Goal: Information Seeking & Learning: Compare options

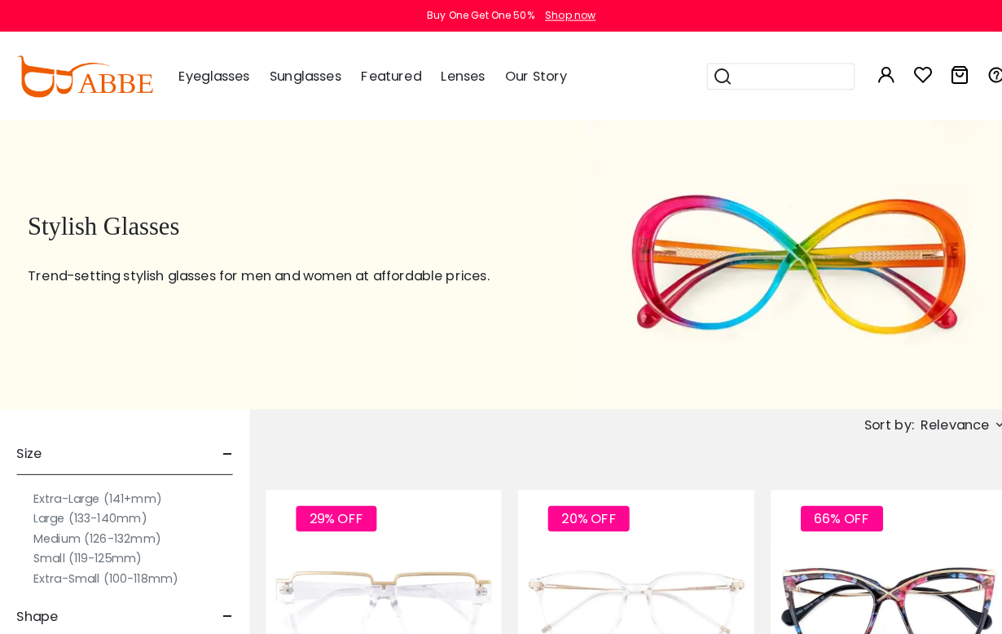
scroll to position [2, 0]
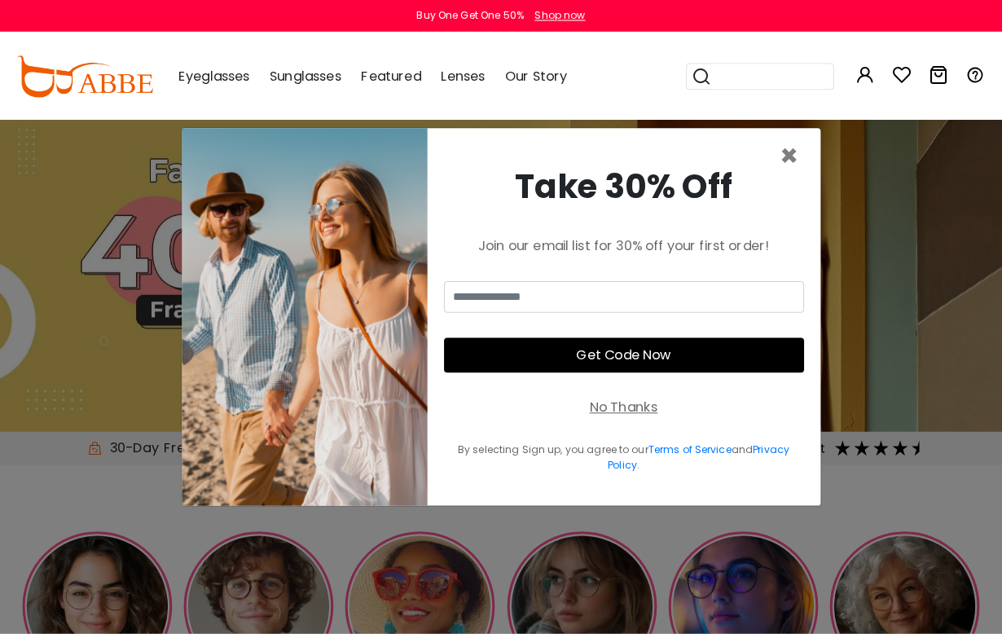
scroll to position [2, 0]
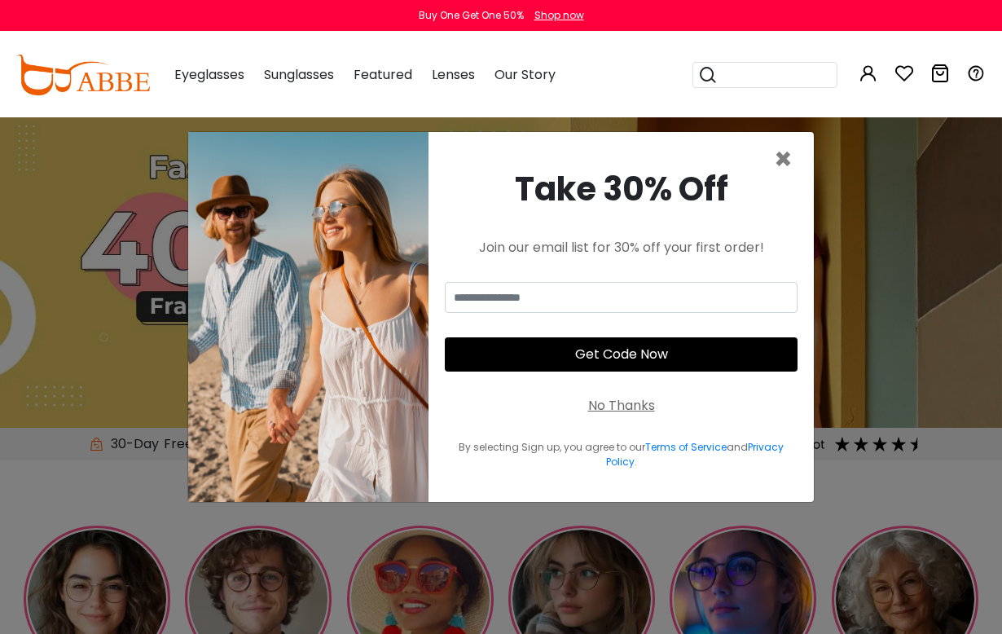
click at [789, 175] on span "×" at bounding box center [783, 159] width 19 height 42
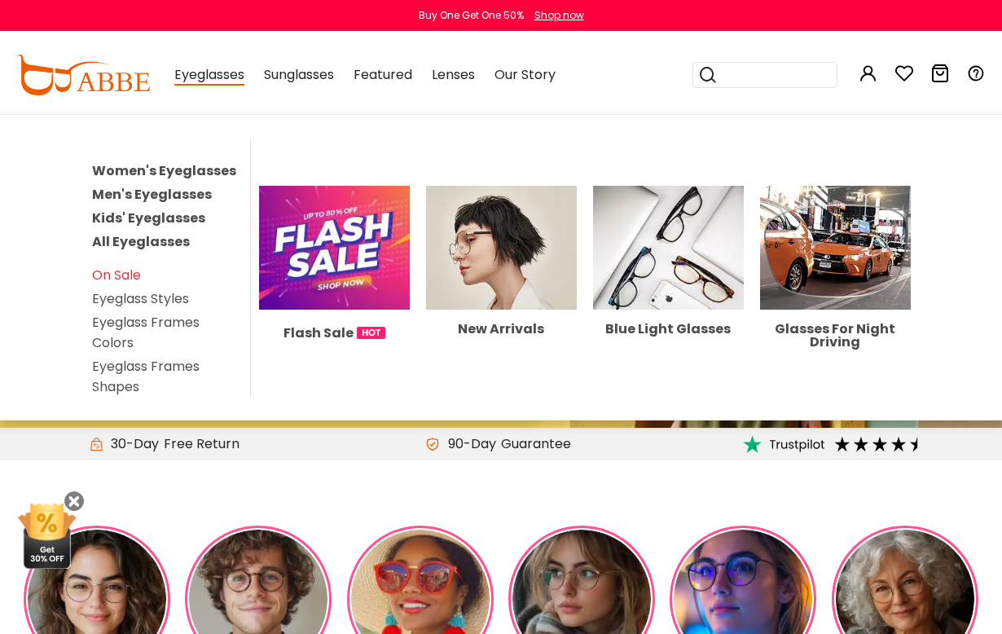
click at [230, 165] on link "Women's Eyeglasses" at bounding box center [164, 170] width 144 height 19
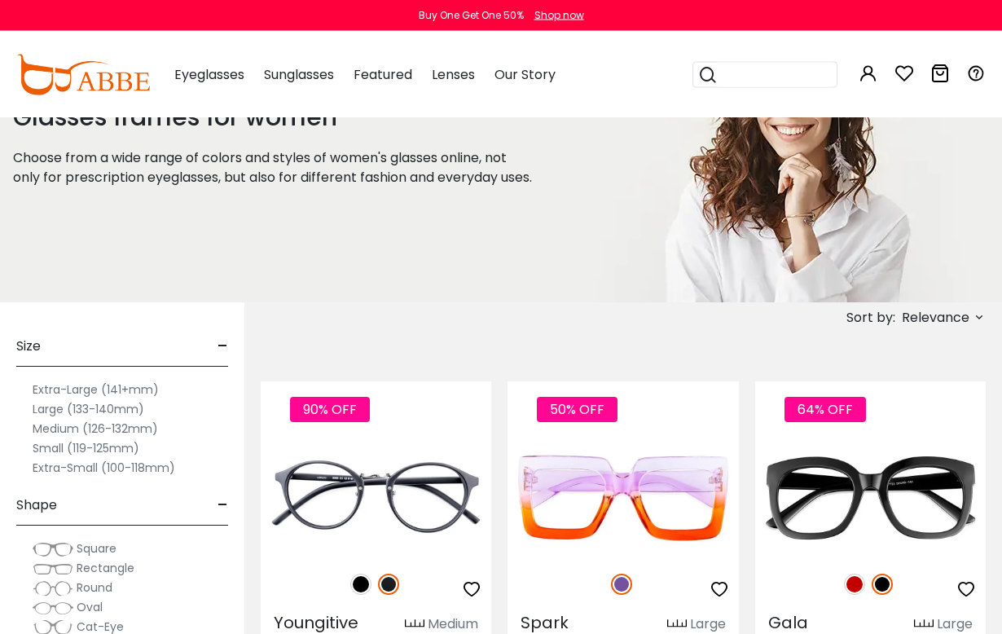
scroll to position [101, 0]
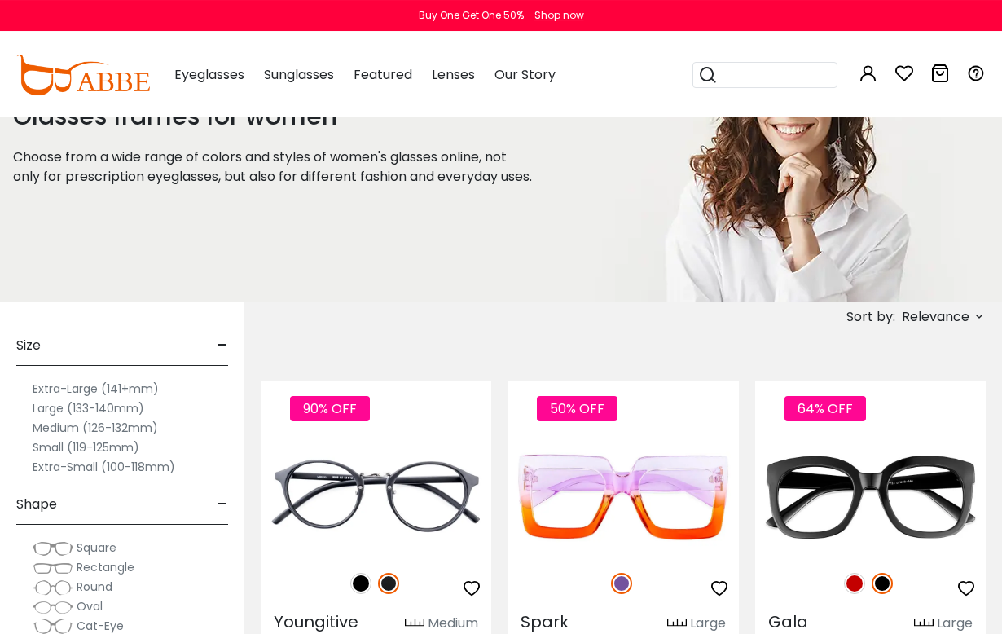
click at [147, 427] on label "Medium (126-132mm)" at bounding box center [95, 428] width 125 height 20
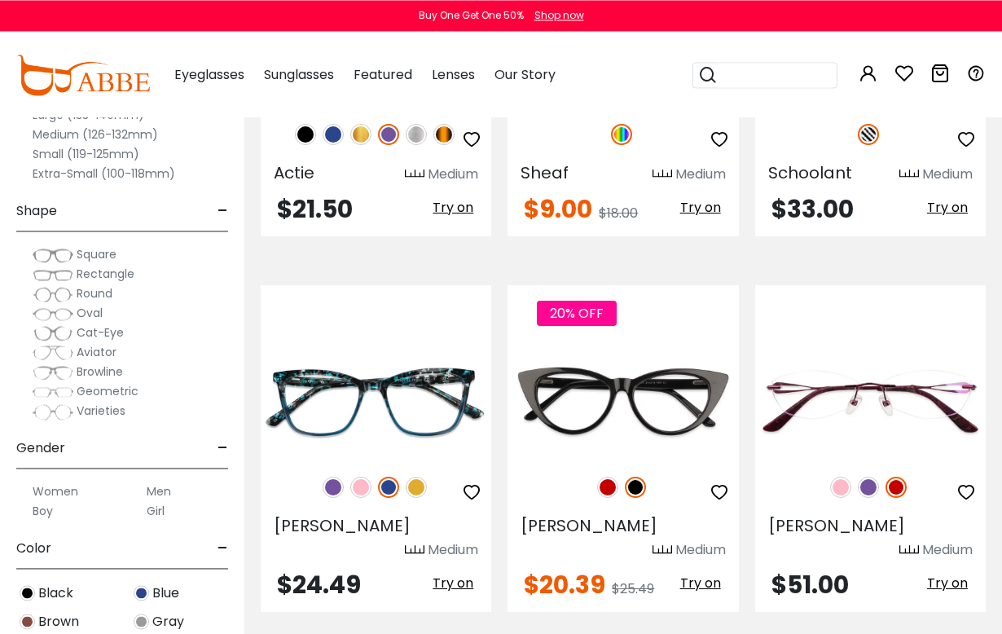
scroll to position [2022, 0]
click at [610, 476] on img at bounding box center [607, 486] width 21 height 21
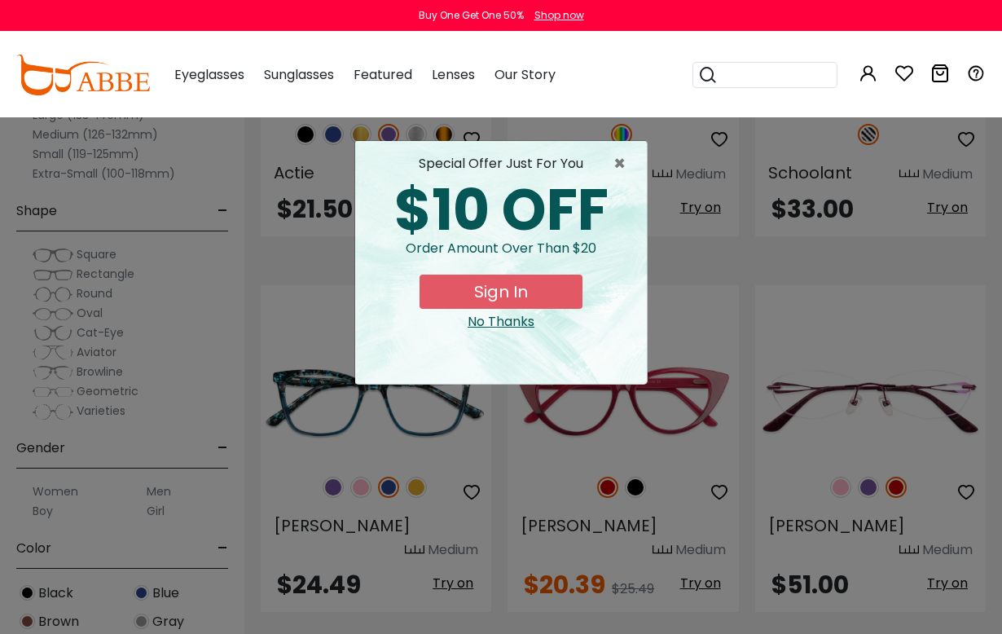
click at [626, 162] on span "×" at bounding box center [623, 164] width 20 height 20
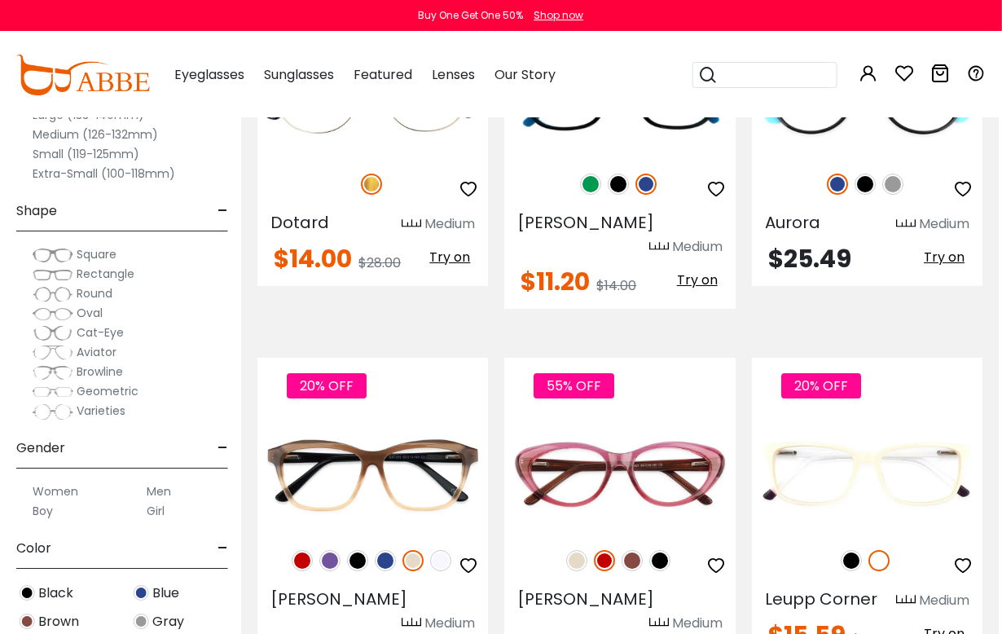
scroll to position [3806, 8]
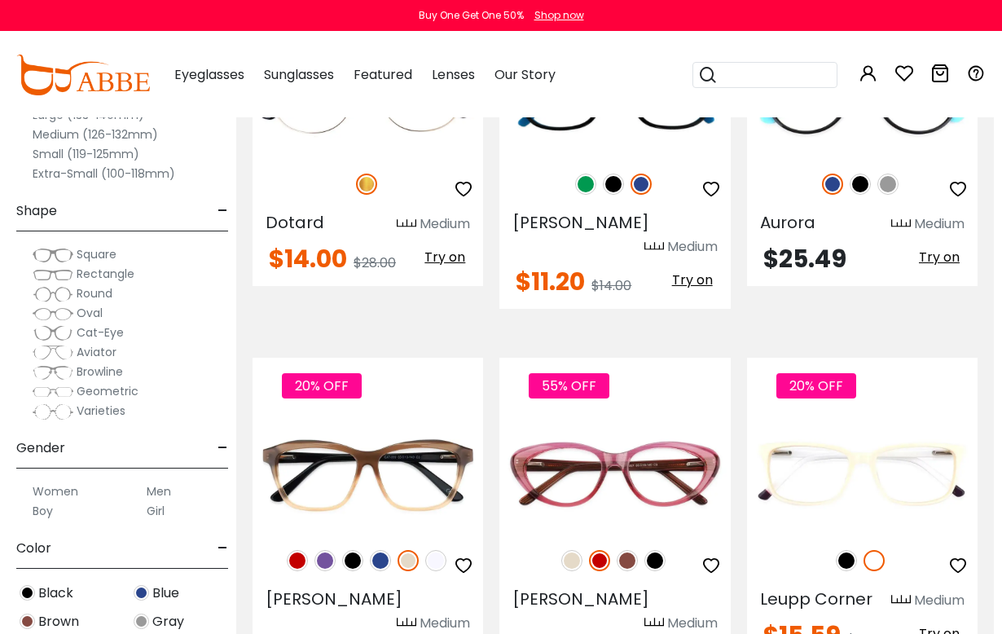
click at [627, 550] on img at bounding box center [626, 560] width 21 height 21
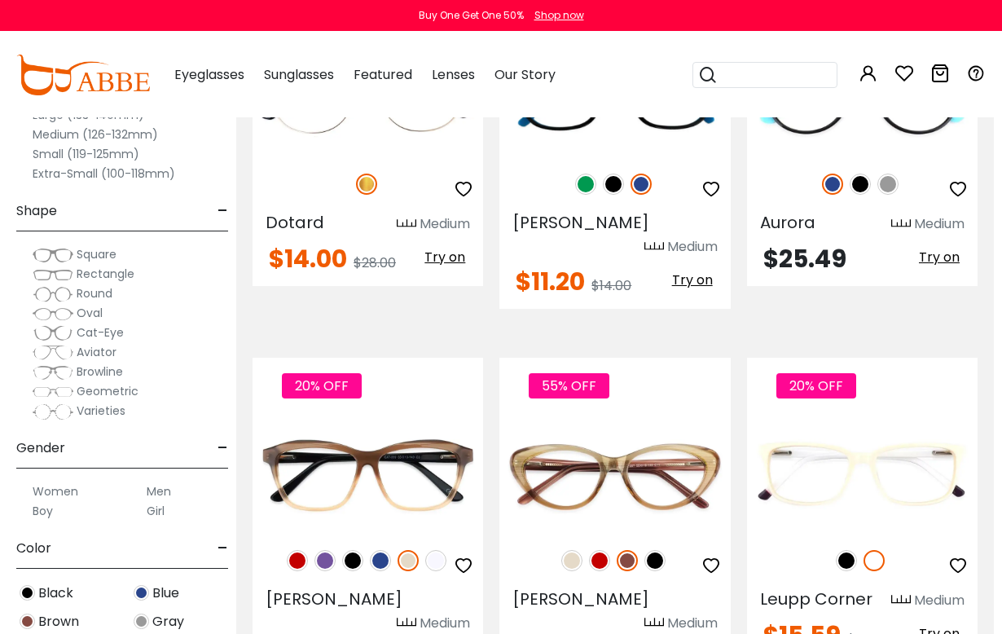
click at [665, 550] on img at bounding box center [654, 560] width 21 height 21
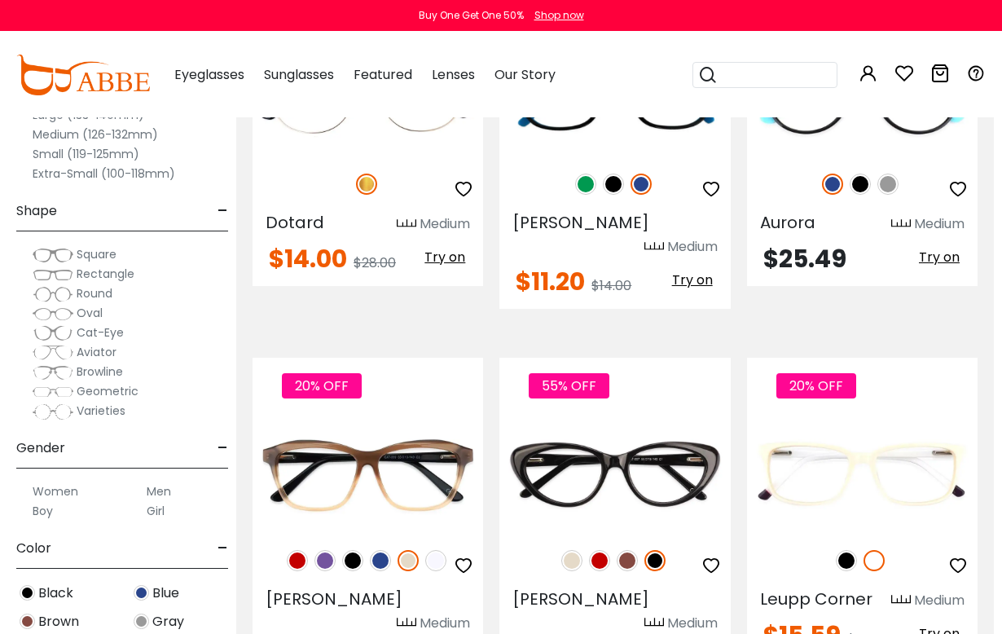
click at [574, 550] on img at bounding box center [571, 560] width 21 height 21
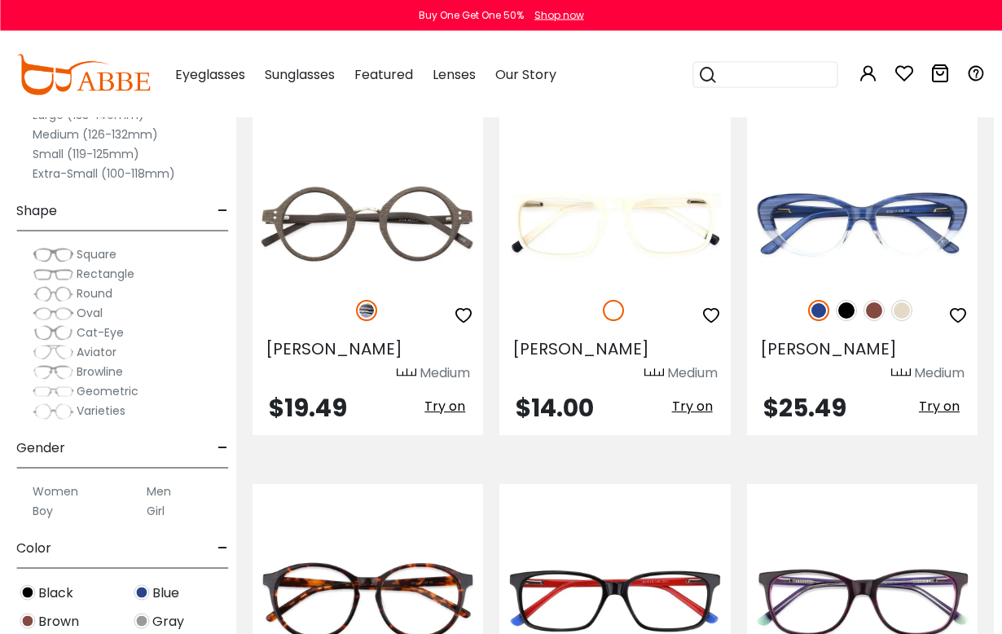
scroll to position [4817, 8]
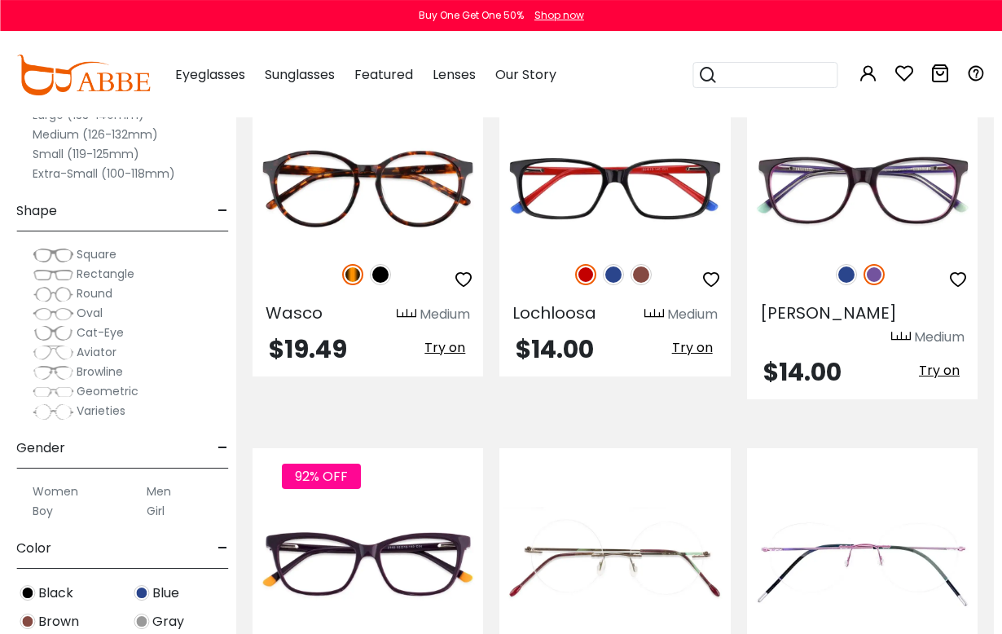
scroll to position [5220, 8]
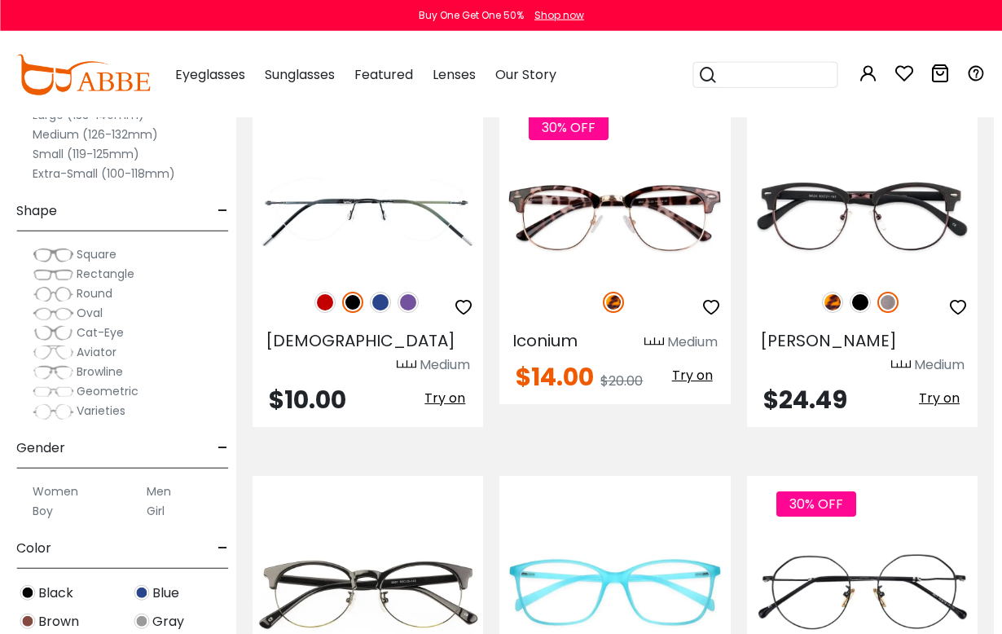
scroll to position [5945, 8]
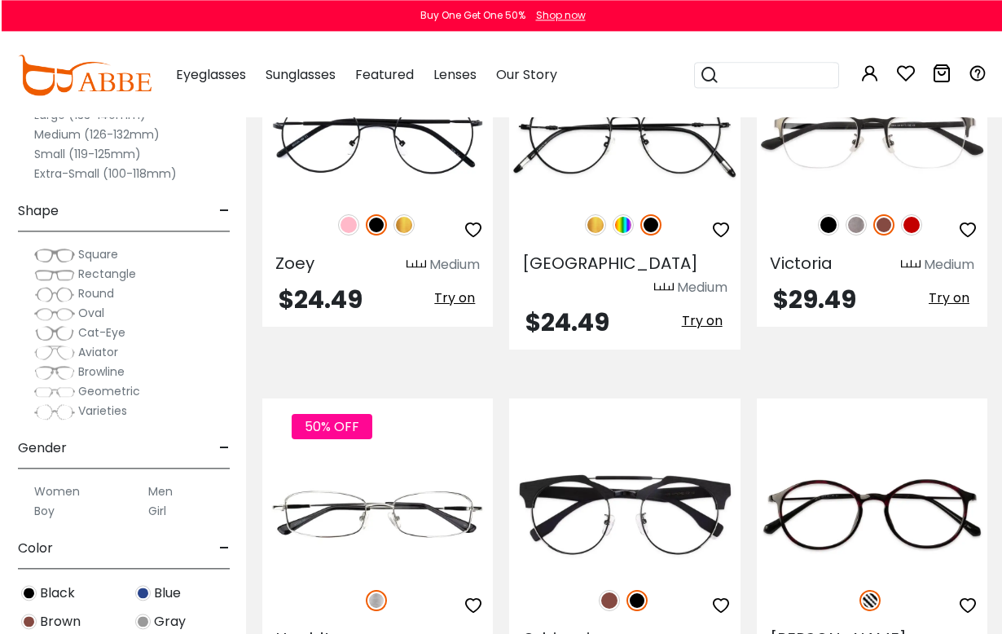
scroll to position [7149, 0]
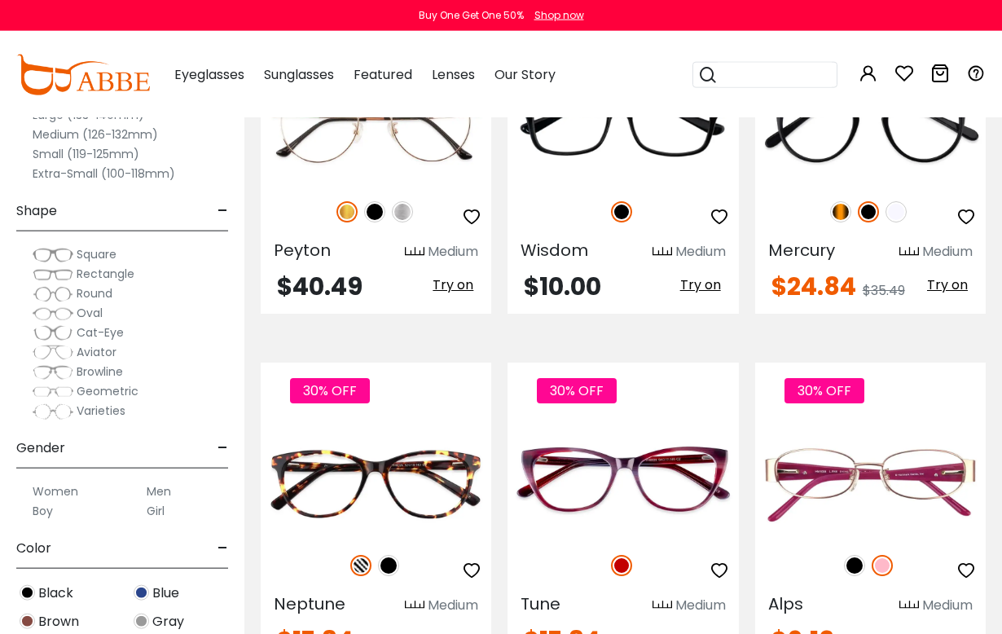
scroll to position [1977, 0]
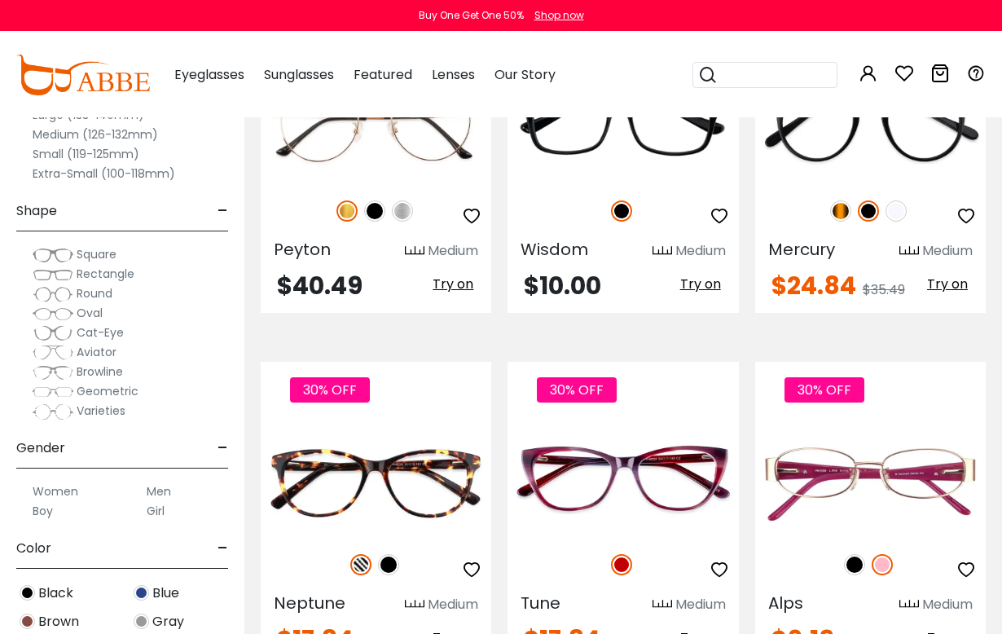
click at [0, 0] on img at bounding box center [0, 0] width 0 height 0
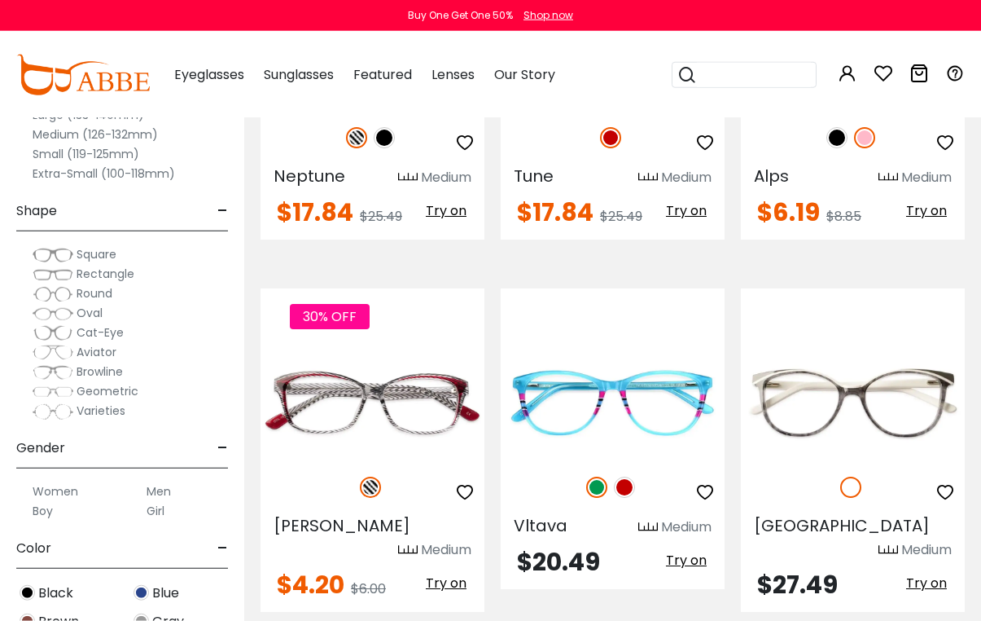
scroll to position [2365, 0]
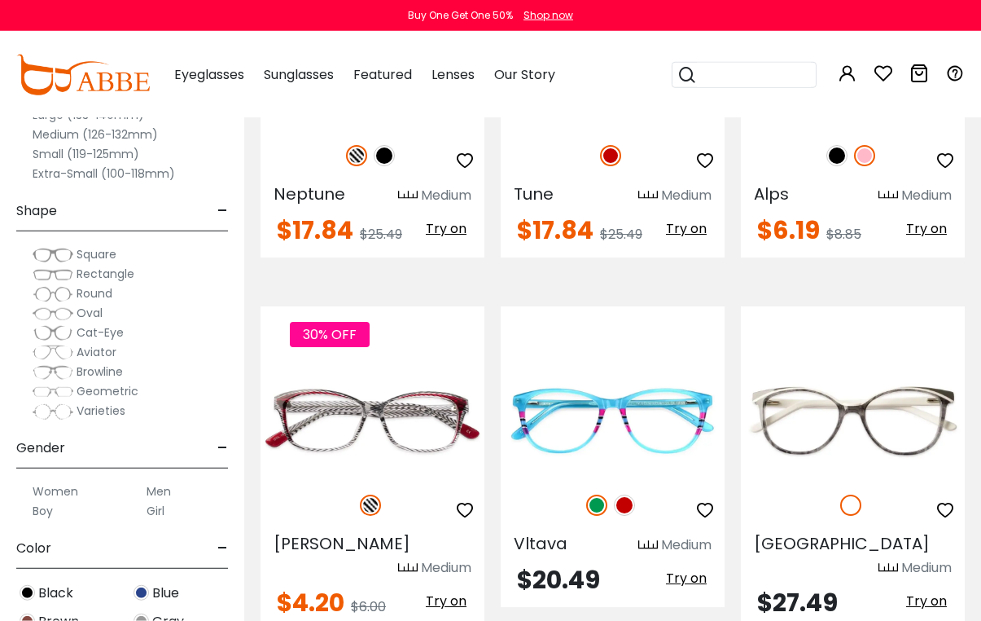
click at [630, 494] on img at bounding box center [624, 504] width 21 height 21
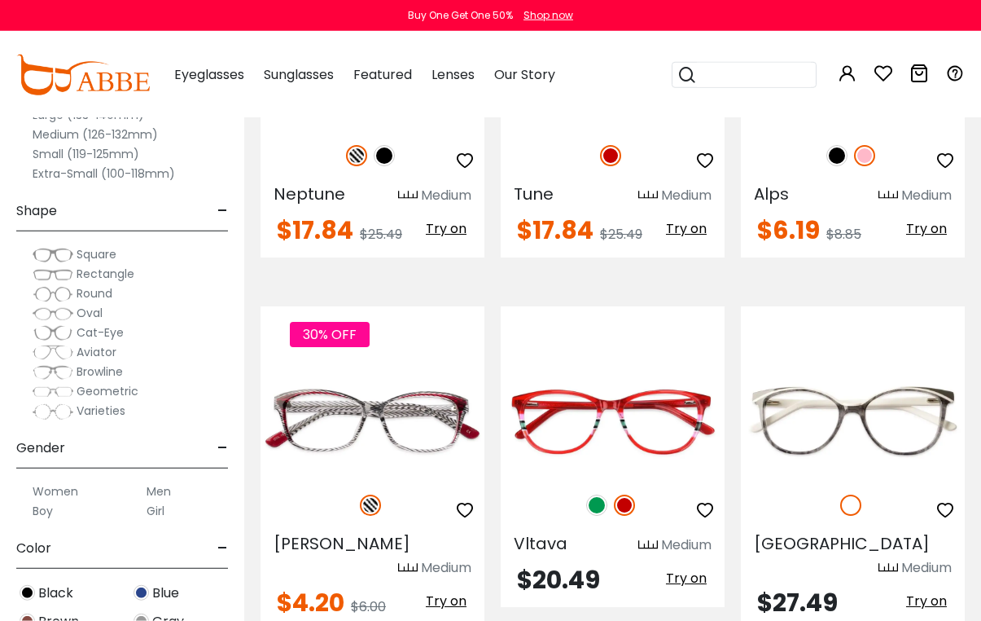
click at [0, 0] on img at bounding box center [0, 0] width 0 height 0
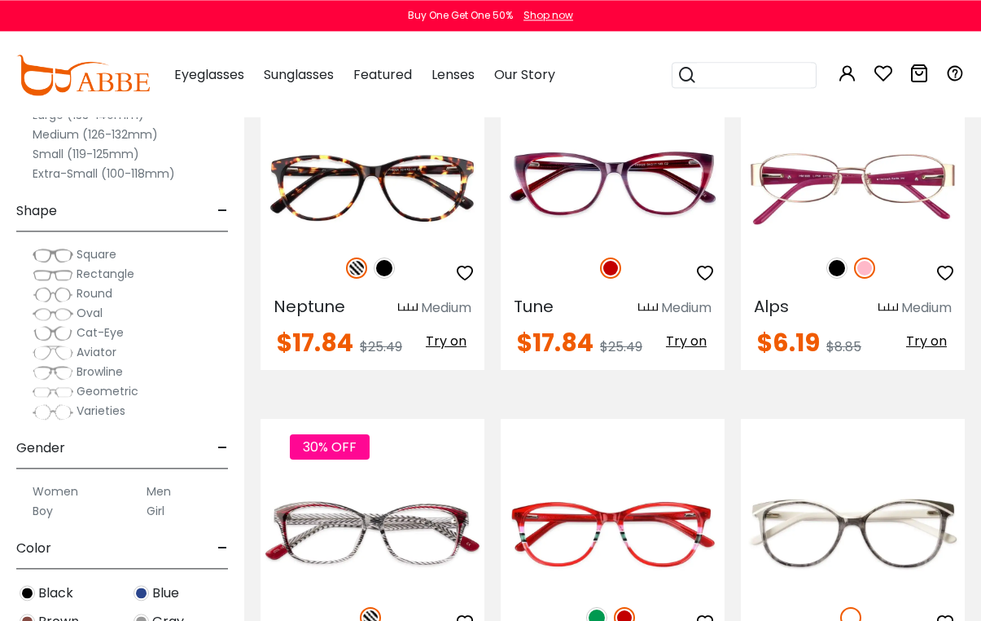
scroll to position [2253, 0]
click at [0, 0] on img at bounding box center [0, 0] width 0 height 0
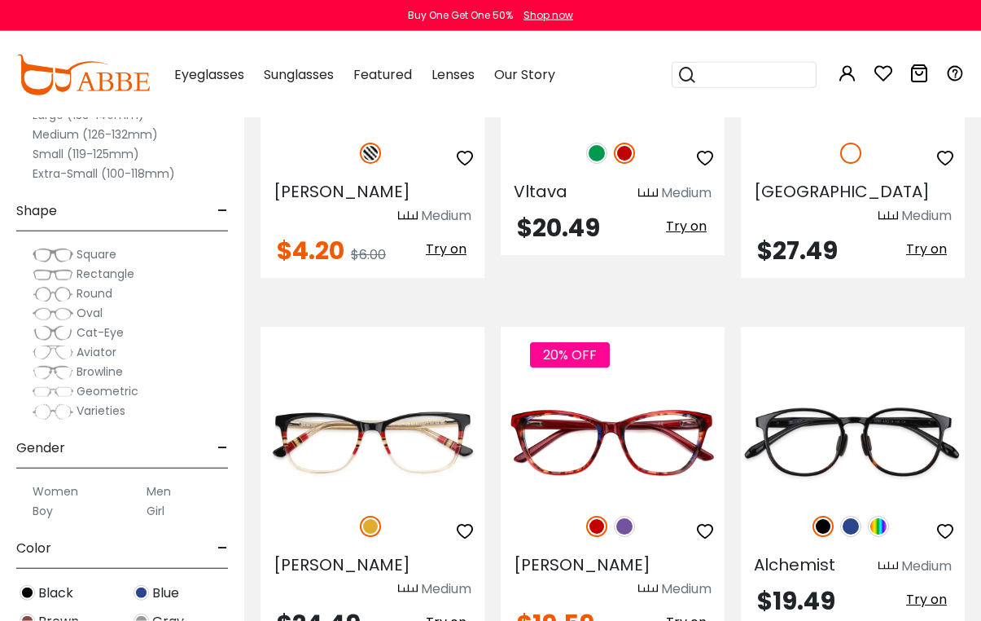
scroll to position [2718, 0]
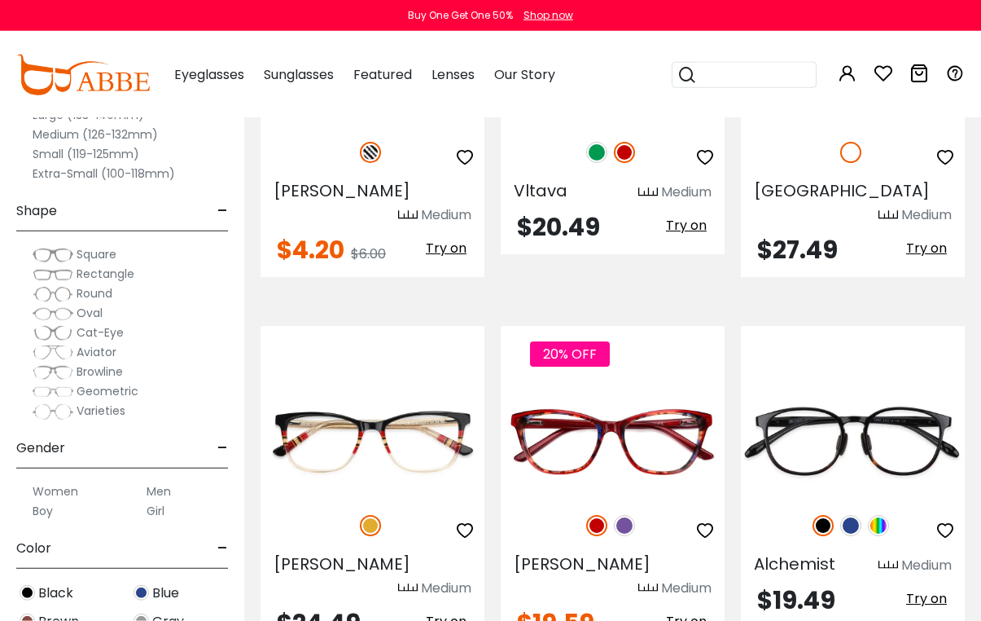
click at [626, 515] on img at bounding box center [624, 525] width 21 height 21
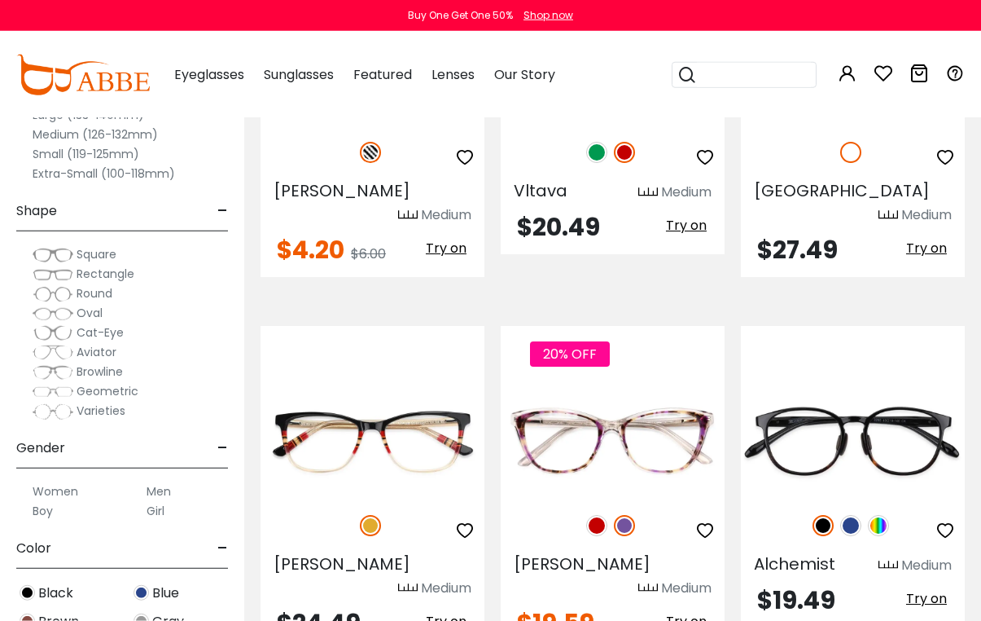
click at [603, 515] on img at bounding box center [596, 525] width 21 height 21
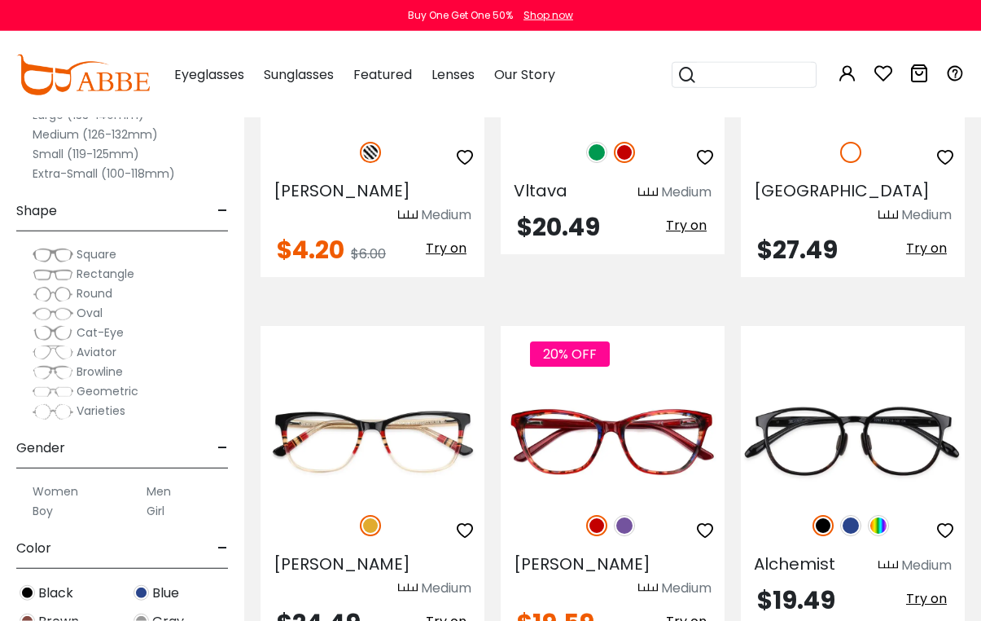
click at [0, 0] on img at bounding box center [0, 0] width 0 height 0
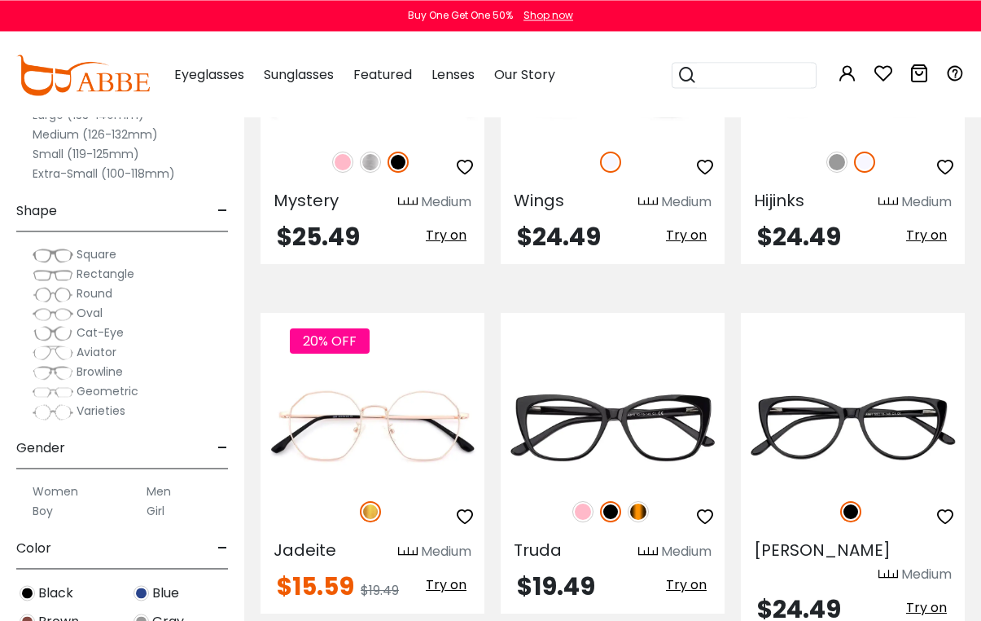
scroll to position [3826, 0]
click at [642, 501] on img at bounding box center [638, 511] width 21 height 21
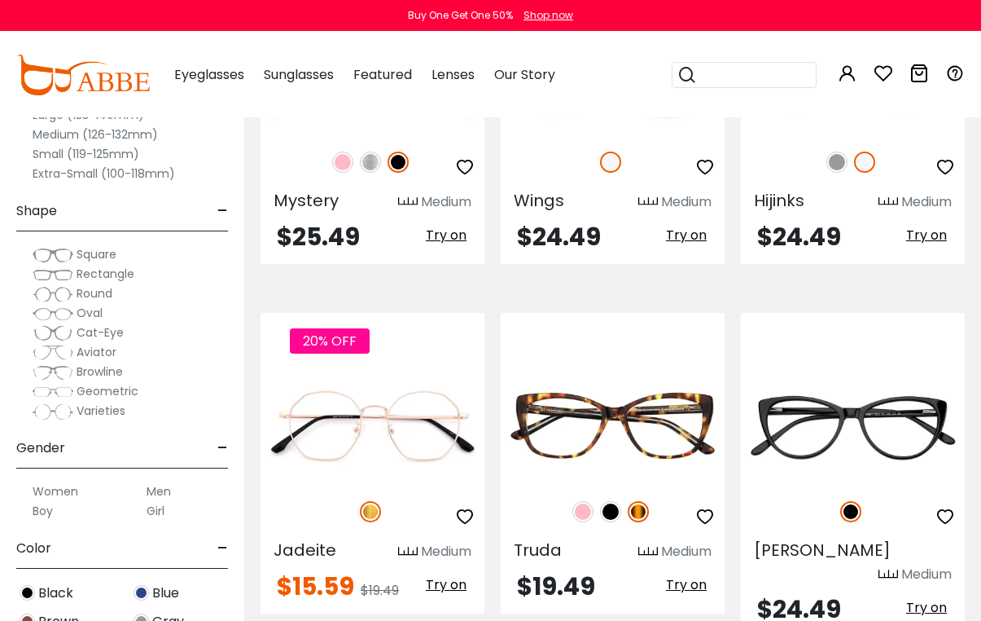
click at [588, 501] on img at bounding box center [583, 511] width 21 height 21
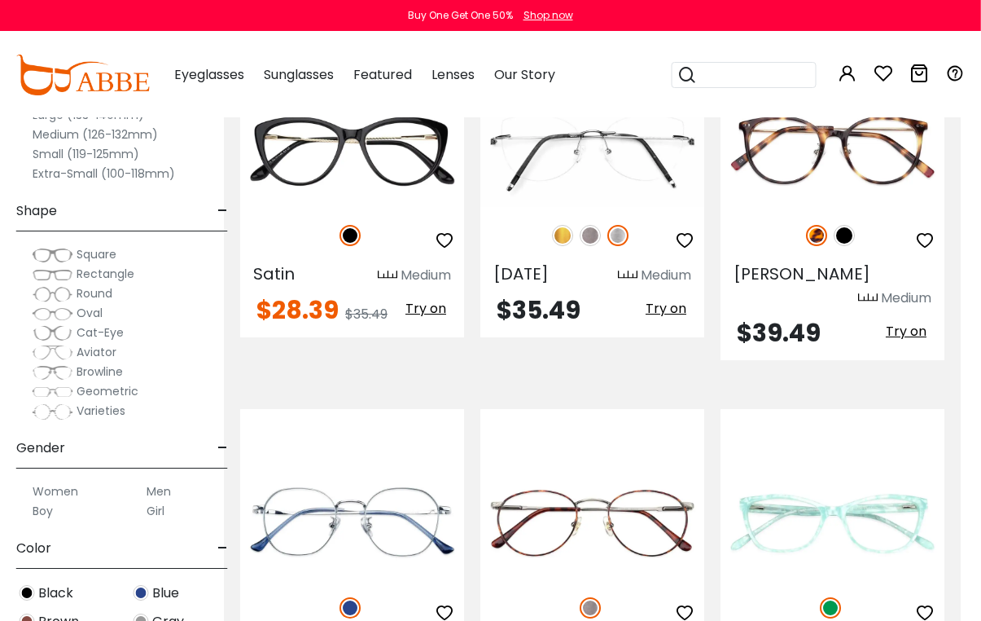
scroll to position [4475, 20]
click at [0, 0] on img at bounding box center [0, 0] width 0 height 0
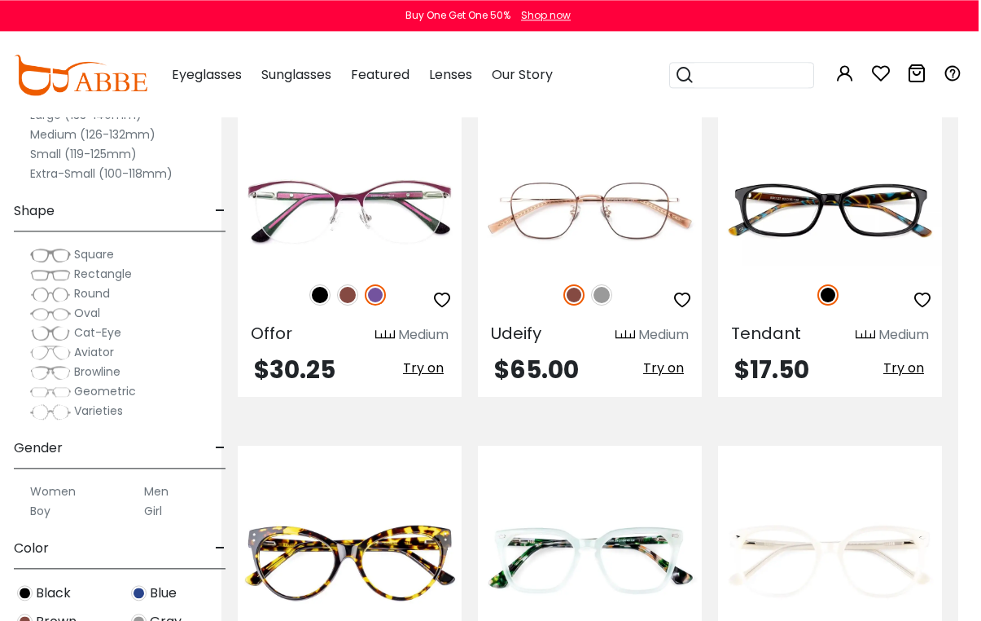
scroll to position [5510, 20]
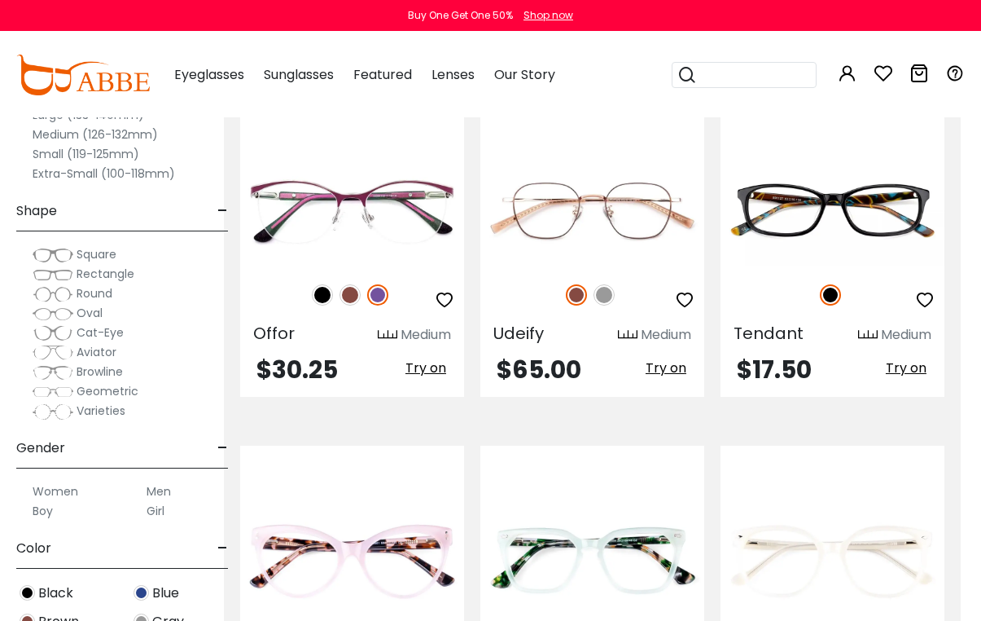
click at [0, 0] on img at bounding box center [0, 0] width 0 height 0
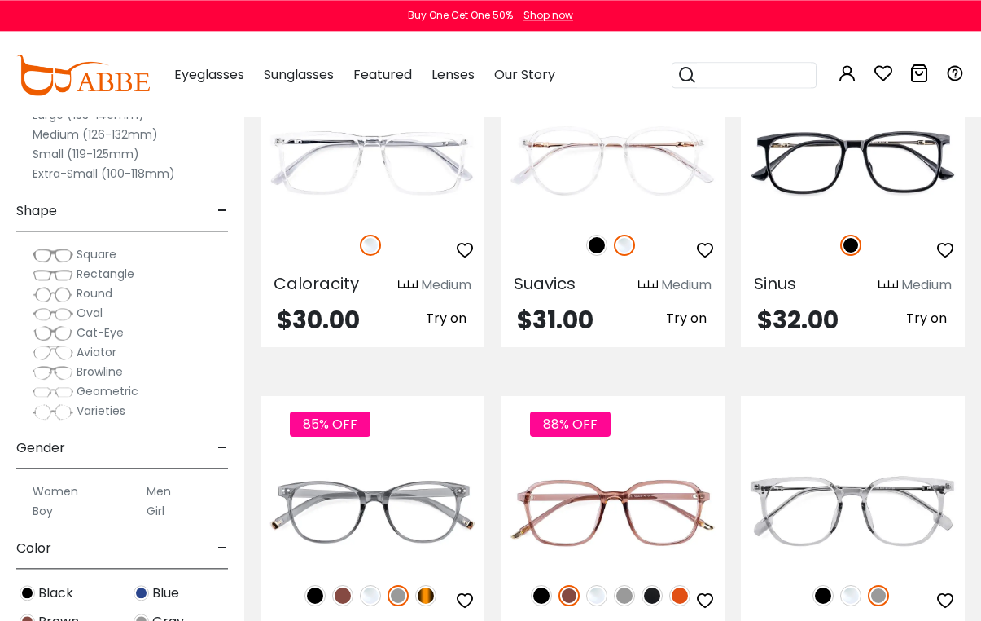
scroll to position [6982, 0]
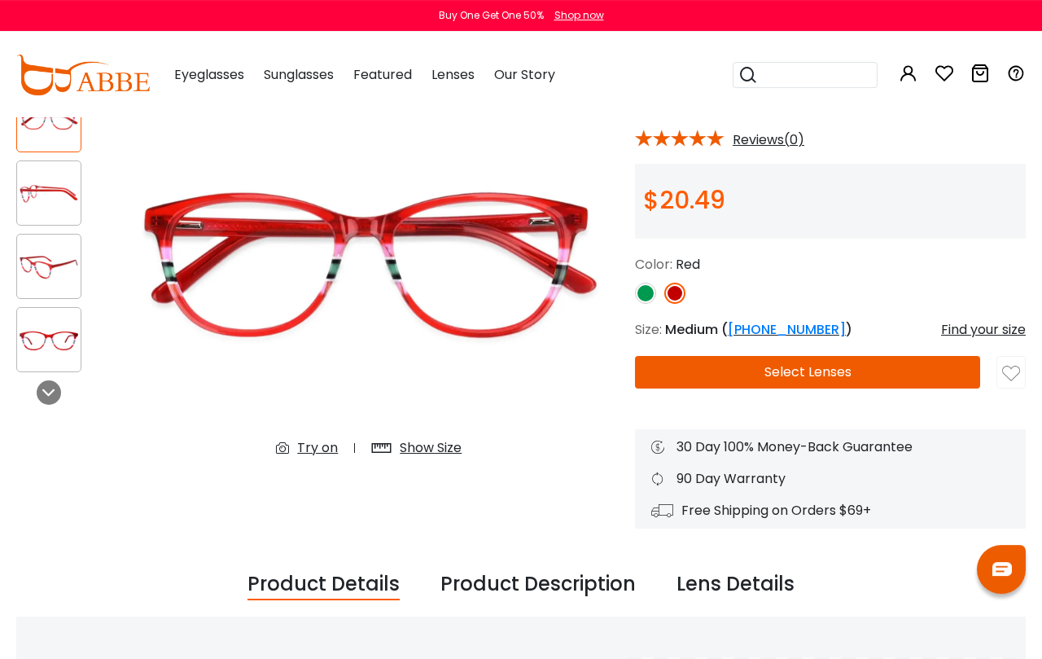
scroll to position [130, 0]
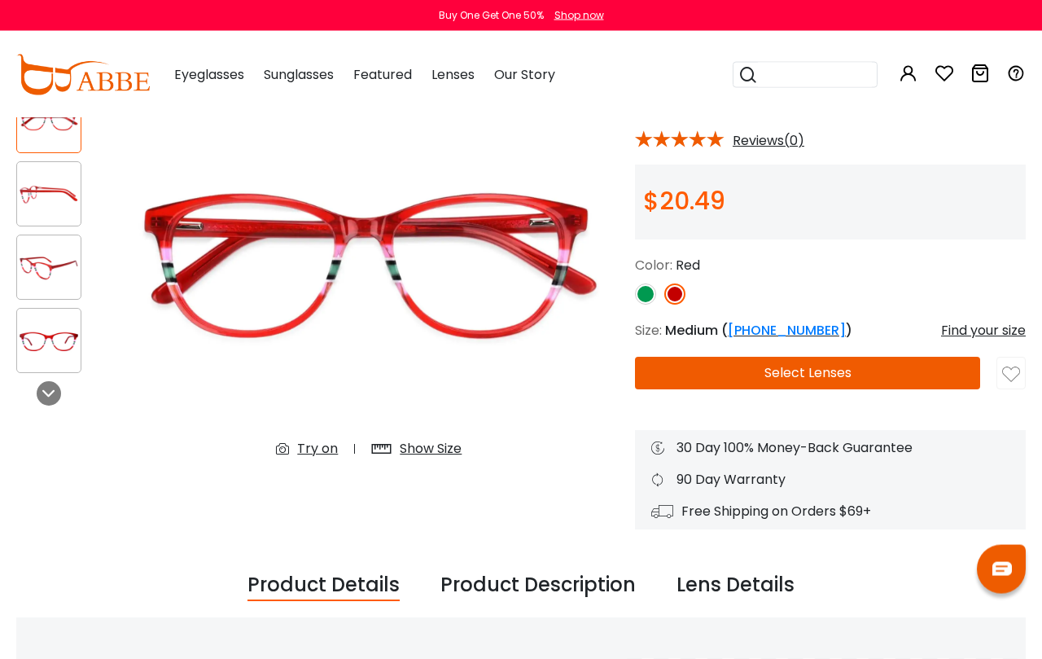
click at [652, 298] on img at bounding box center [645, 293] width 21 height 21
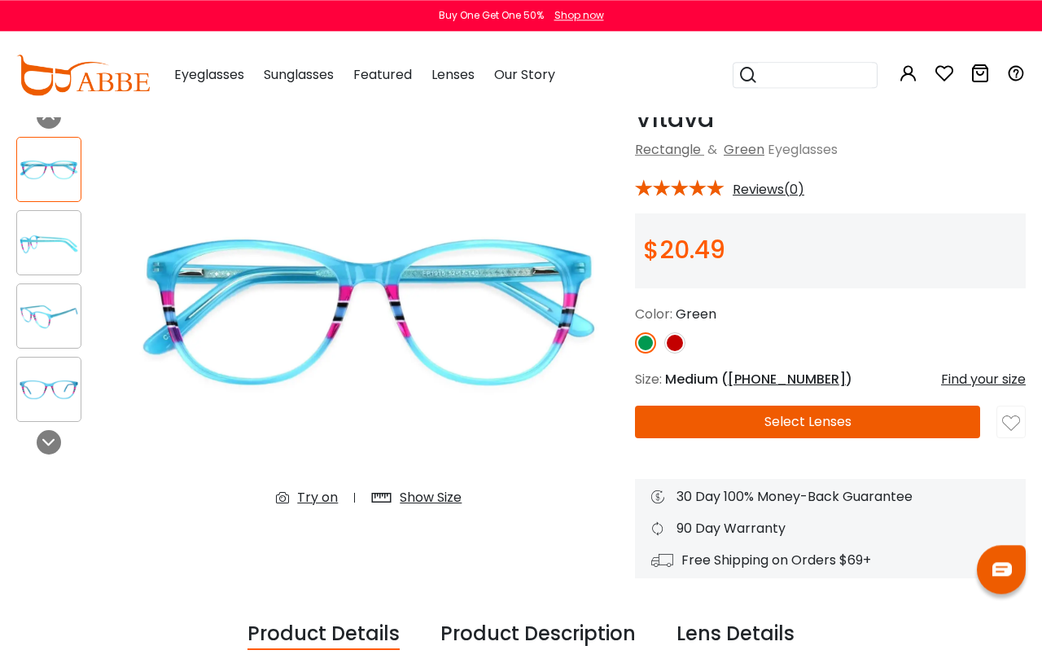
scroll to position [0, 0]
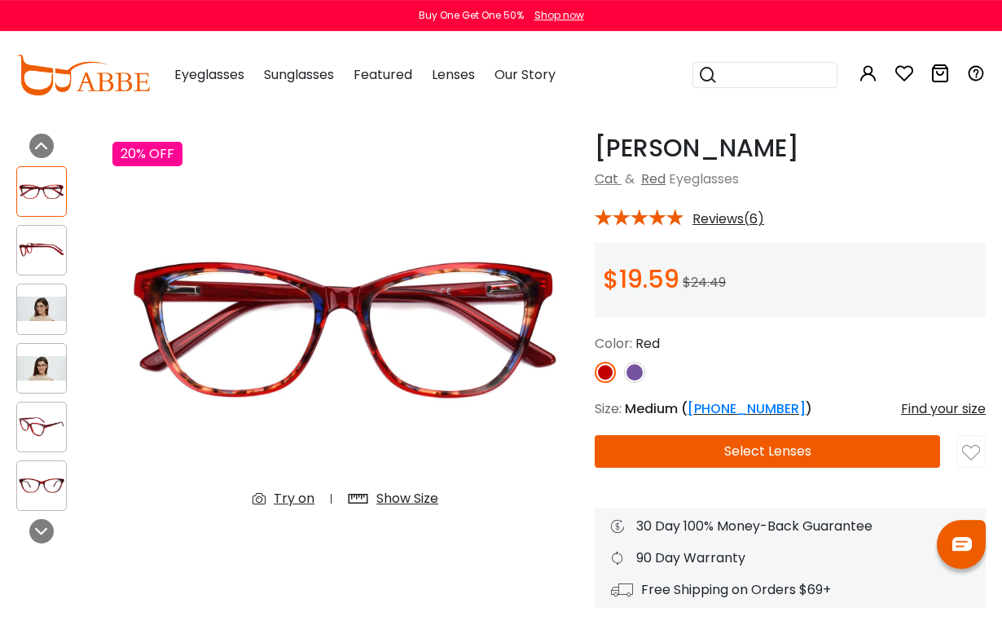
scroll to position [51, 0]
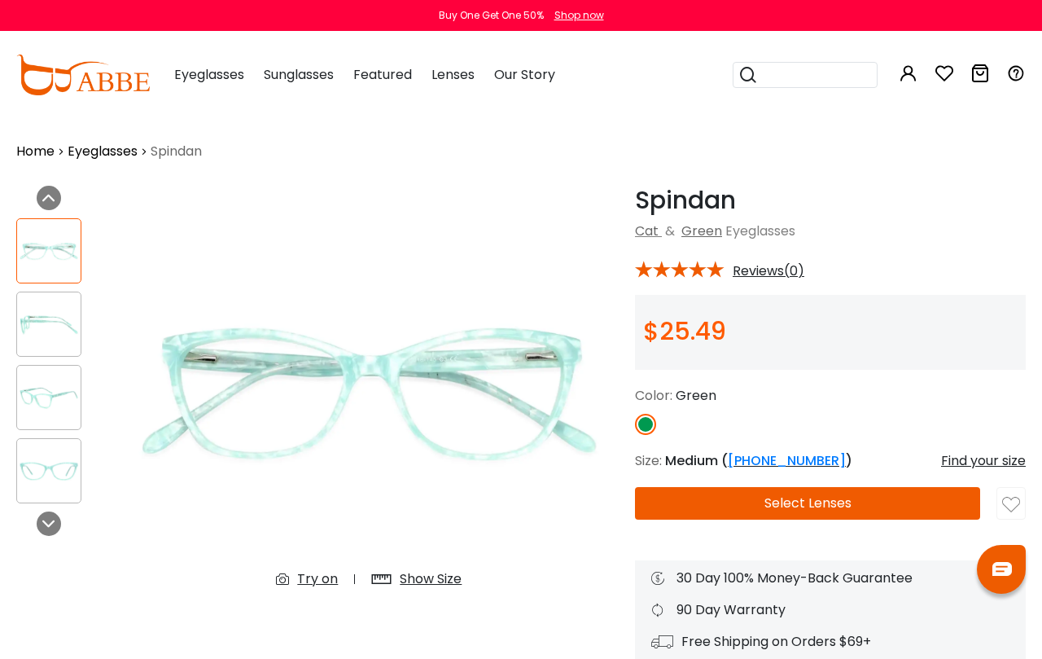
click at [64, 473] on img at bounding box center [49, 471] width 64 height 32
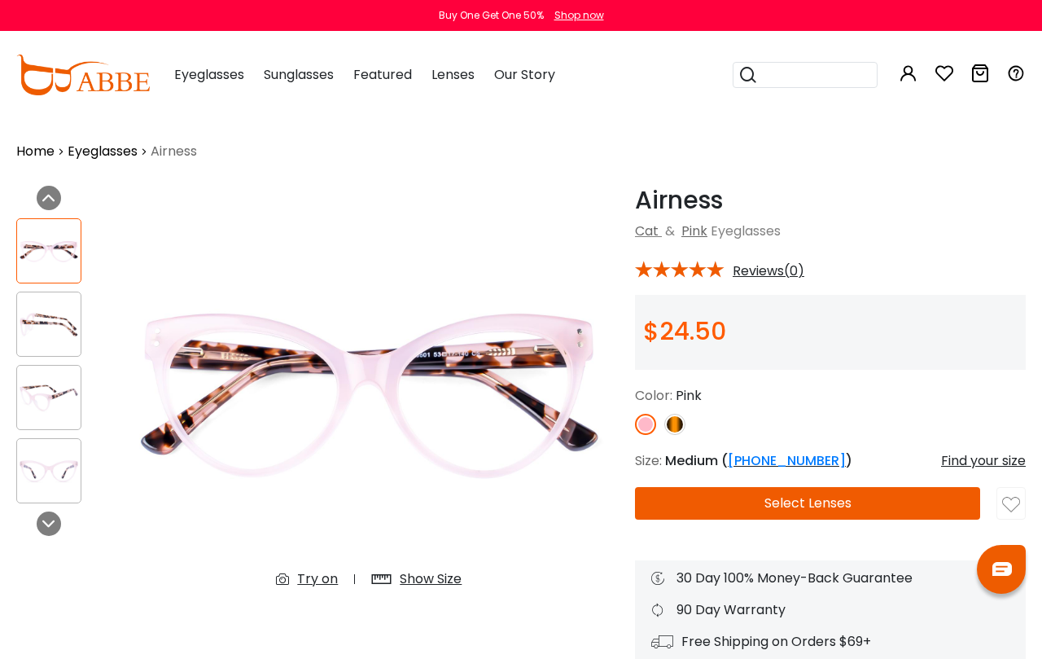
click at [685, 428] on img at bounding box center [675, 424] width 21 height 21
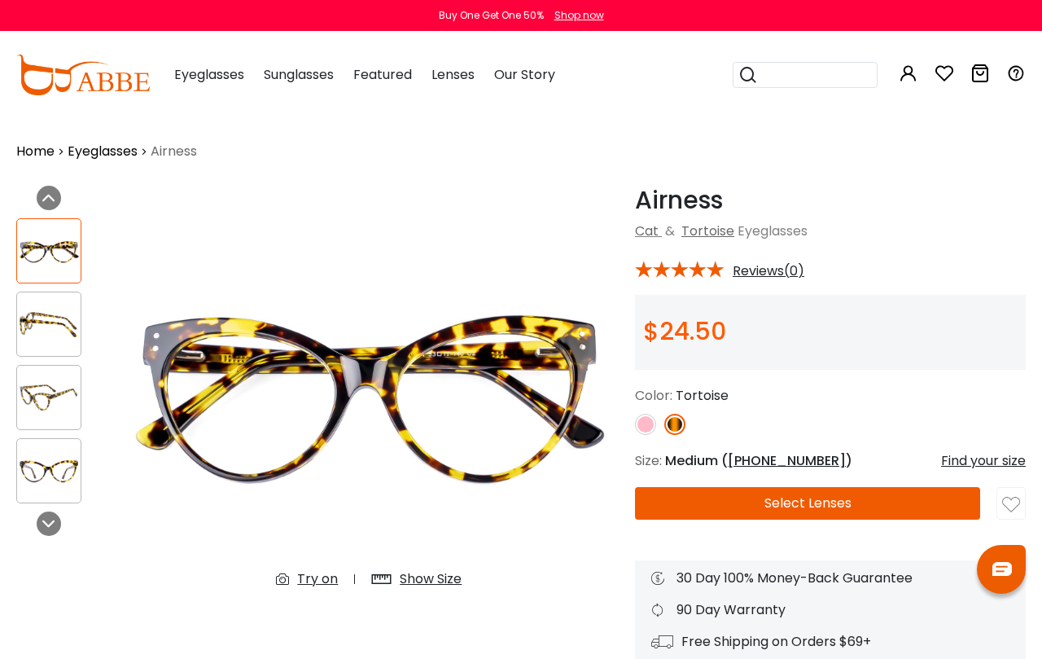
click at [655, 424] on img at bounding box center [645, 424] width 21 height 21
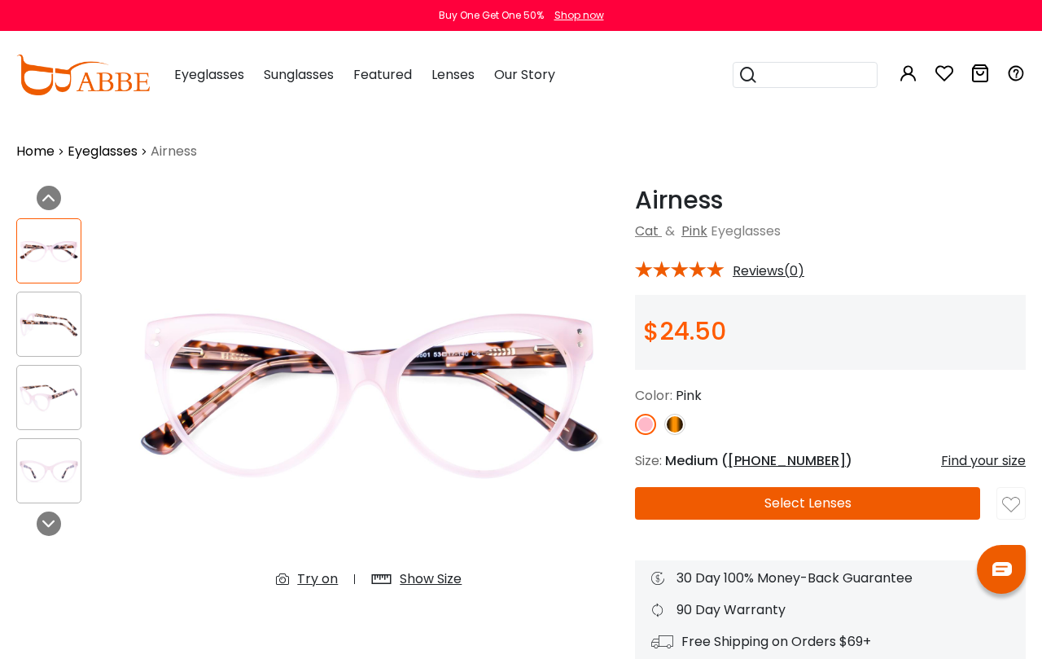
click at [65, 412] on img at bounding box center [49, 398] width 64 height 32
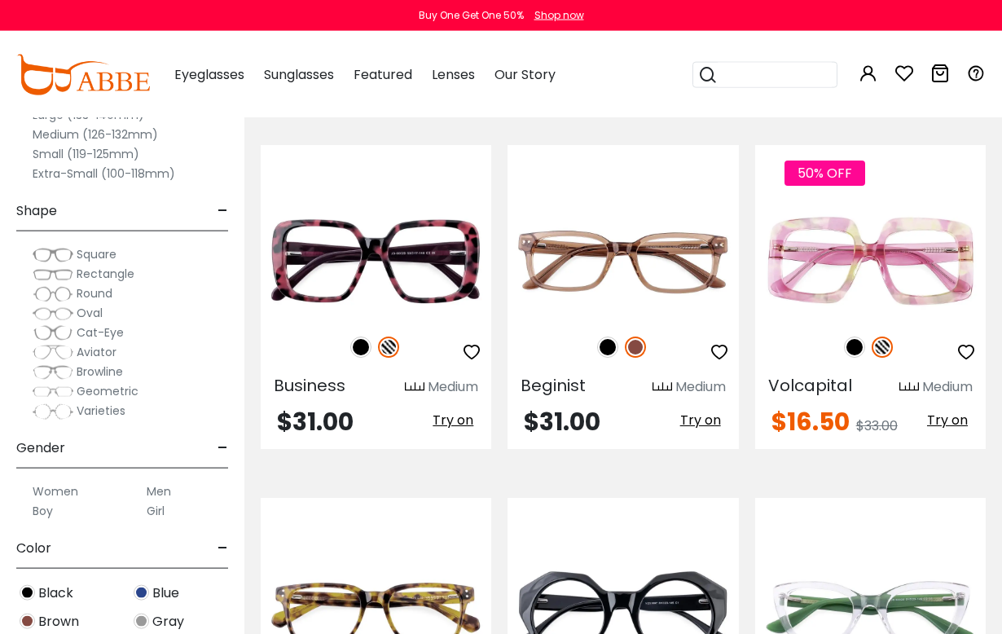
scroll to position [3869, 0]
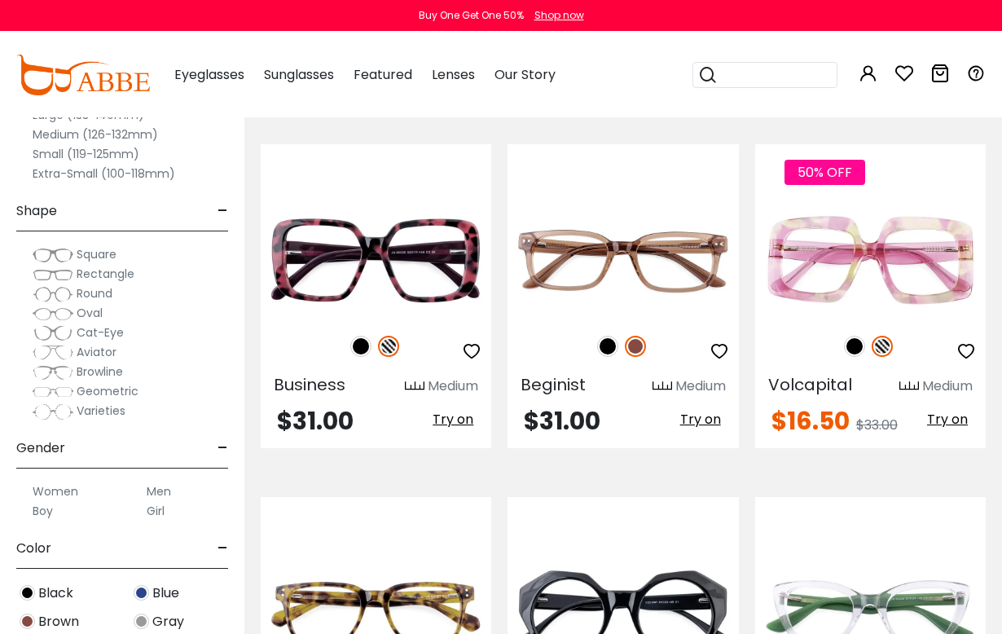
click at [608, 347] on img at bounding box center [607, 346] width 21 height 21
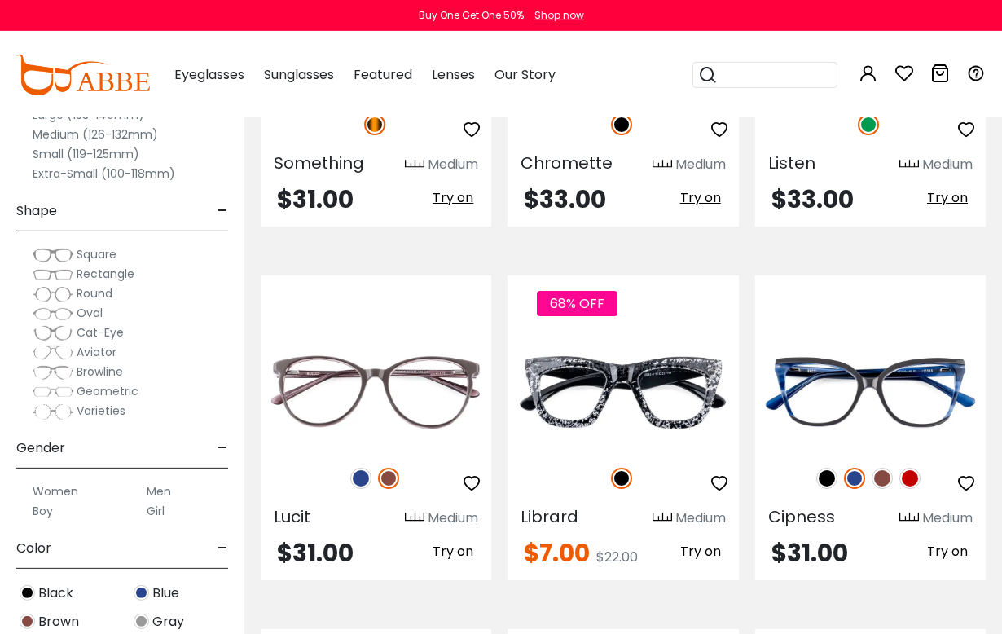
scroll to position [4445, 0]
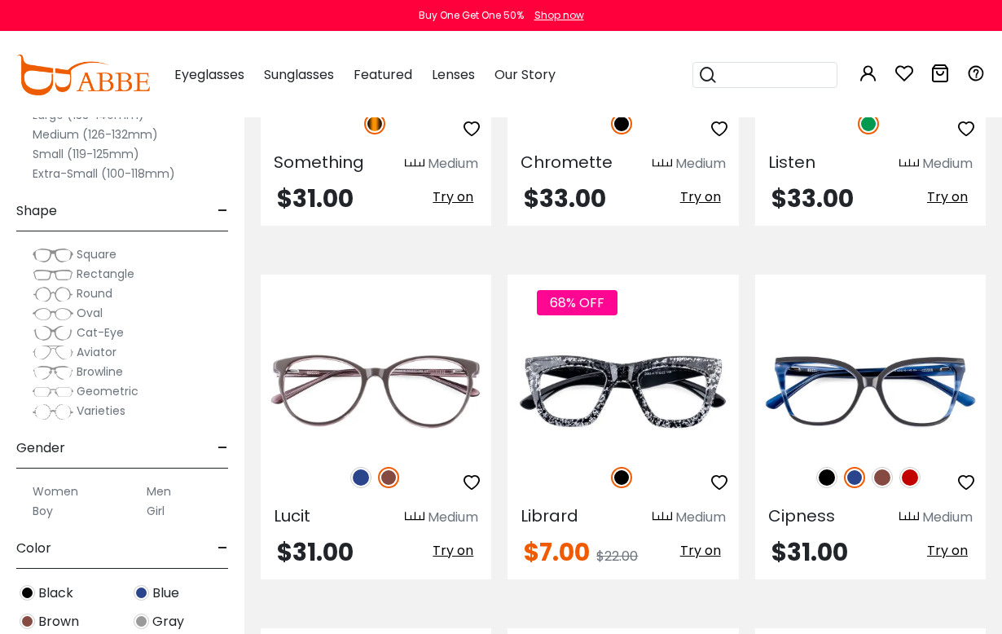
click at [912, 482] on img at bounding box center [909, 477] width 21 height 21
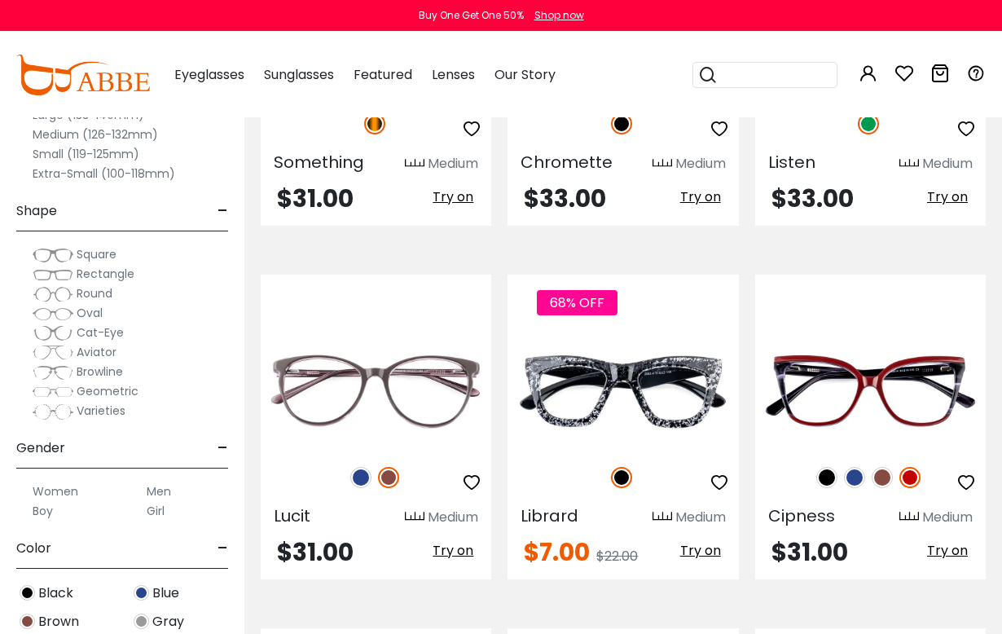
click at [881, 480] on img at bounding box center [881, 477] width 21 height 21
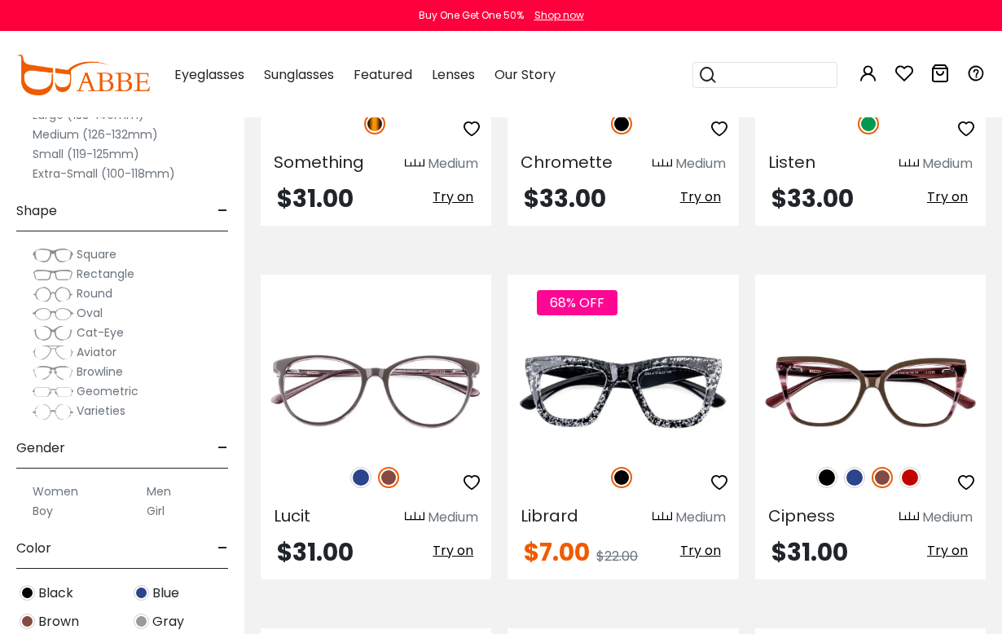
click at [833, 483] on img at bounding box center [826, 477] width 21 height 21
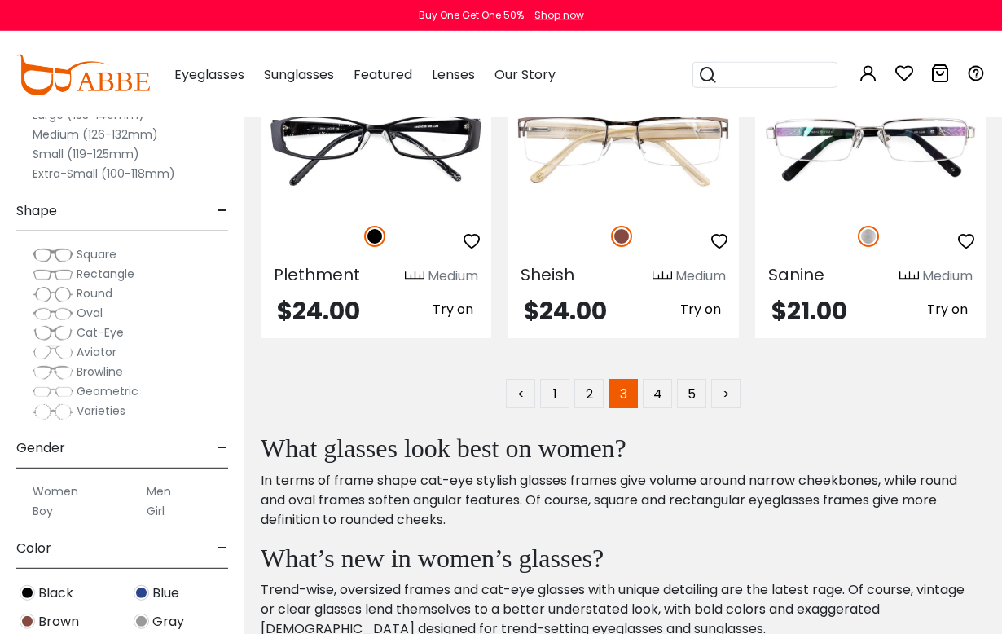
scroll to position [7158, 0]
click at [670, 397] on link "4" at bounding box center [657, 392] width 29 height 29
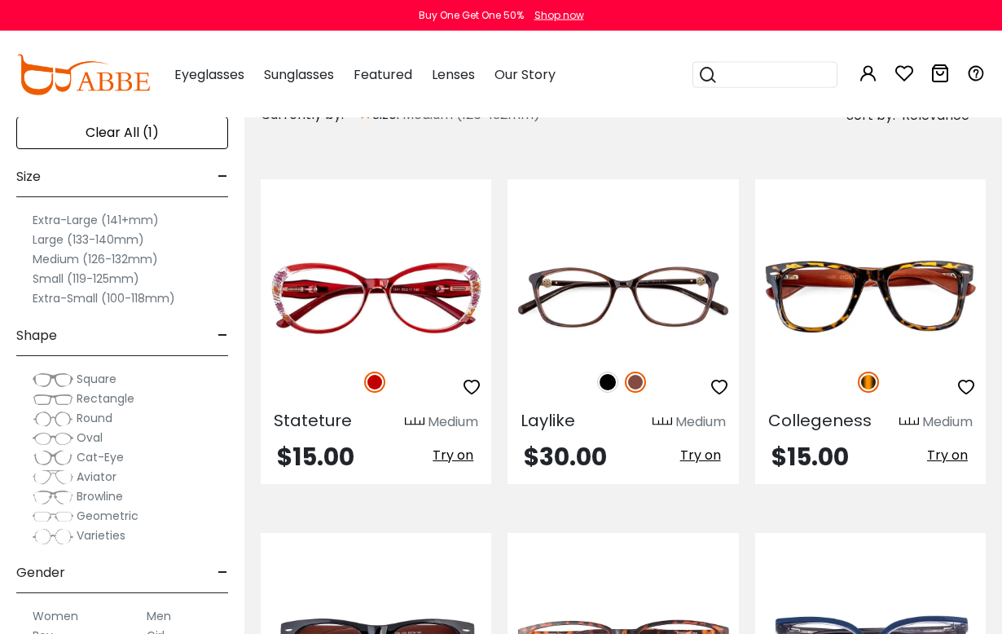
scroll to position [303, 0]
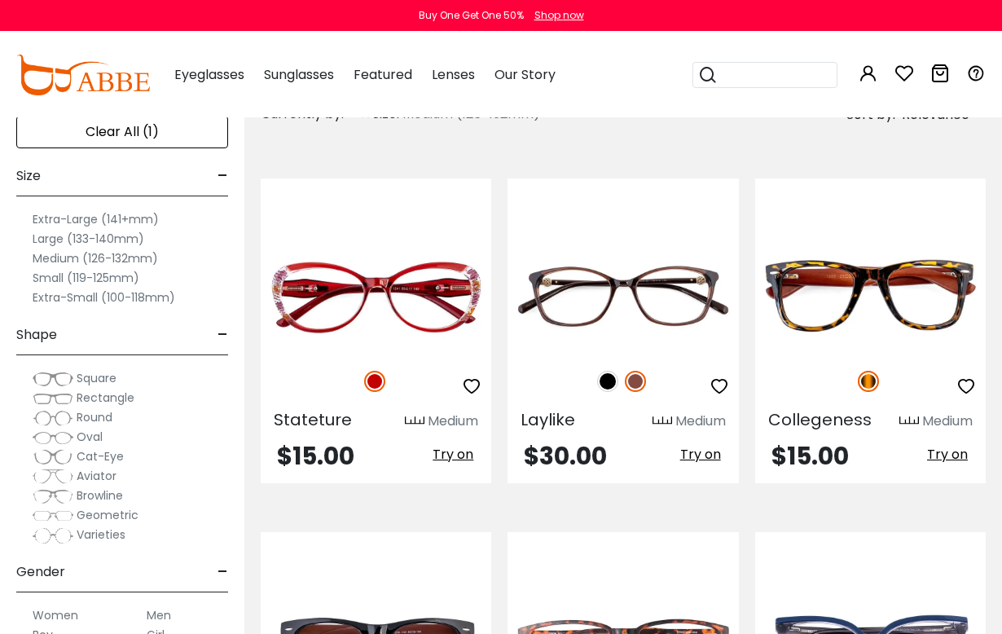
click at [613, 381] on img at bounding box center [607, 381] width 21 height 21
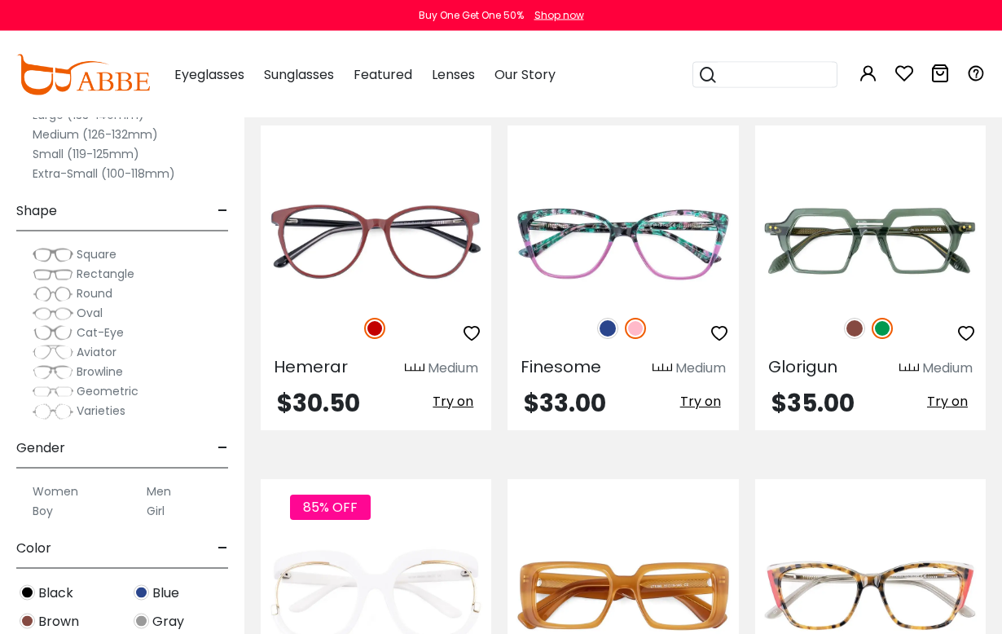
scroll to position [1063, 0]
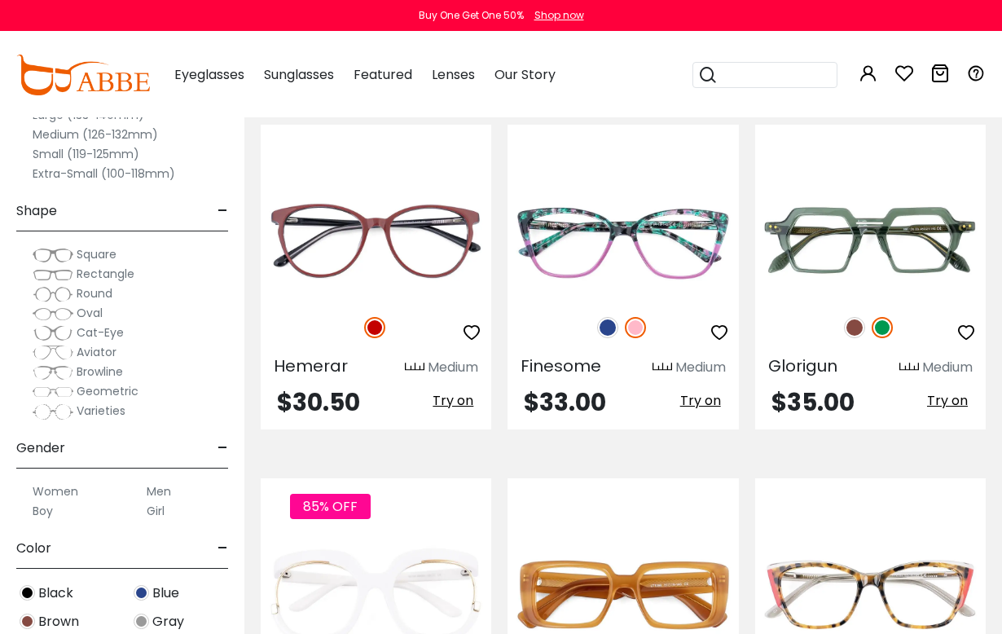
click at [616, 327] on img at bounding box center [607, 327] width 21 height 21
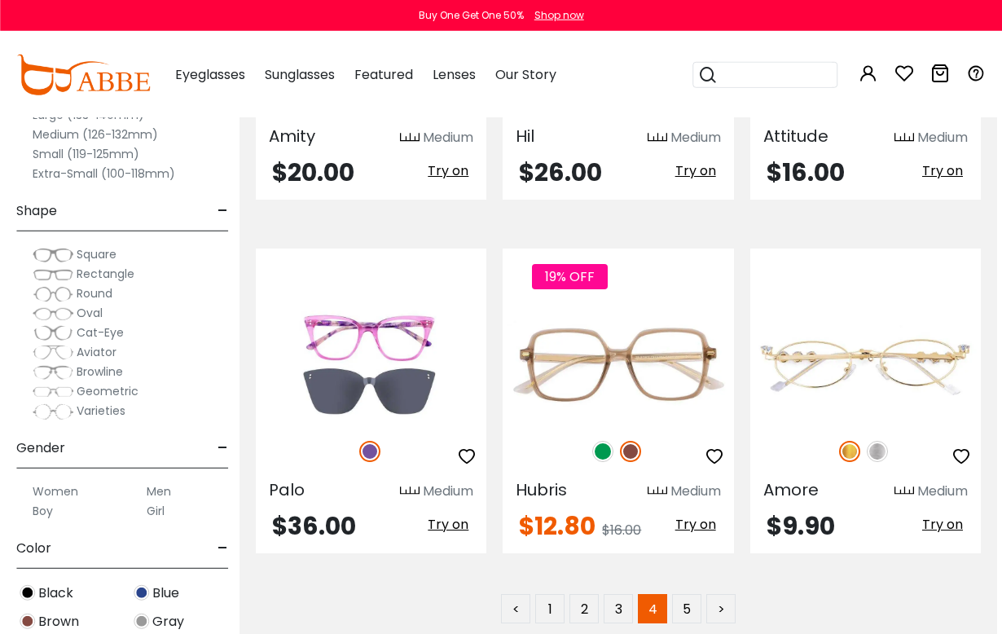
scroll to position [7057, 5]
click at [691, 593] on link "5" at bounding box center [686, 607] width 29 height 29
